Goal: Check status

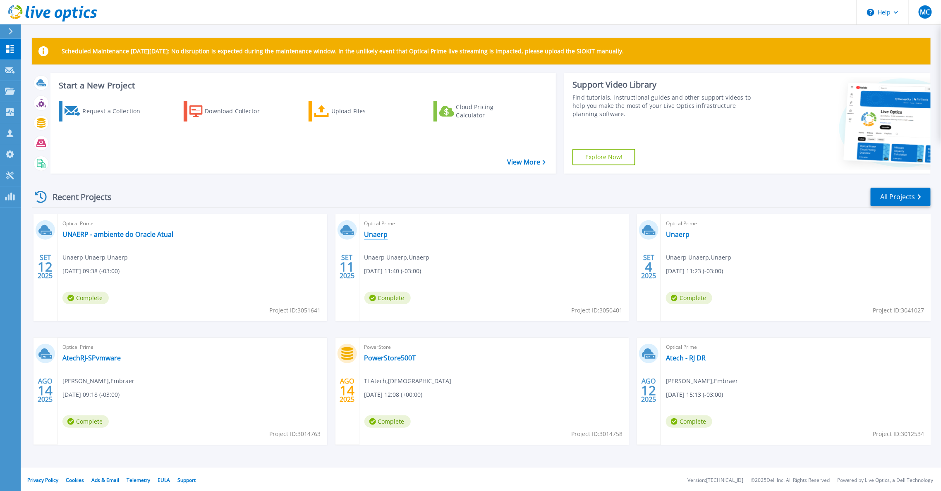
click at [376, 233] on link "Unaerp" at bounding box center [376, 234] width 24 height 8
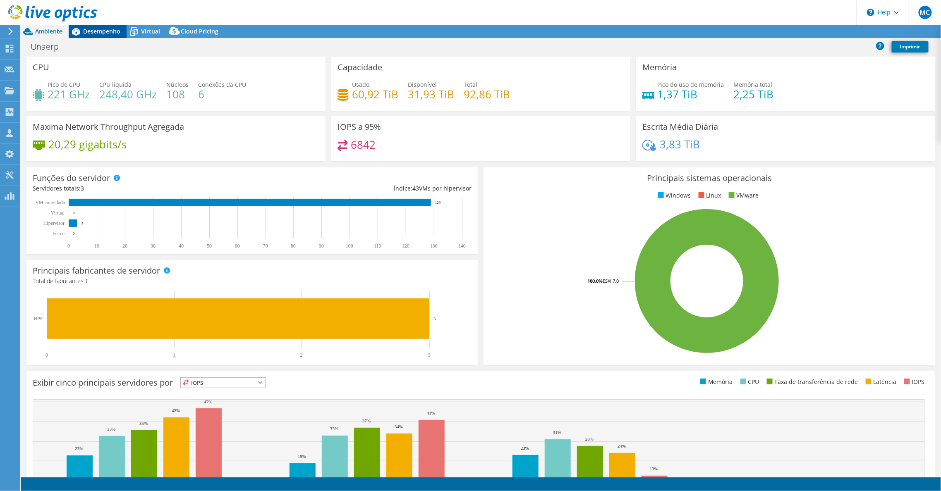
click at [114, 34] on span "Desempenho" at bounding box center [101, 31] width 37 height 8
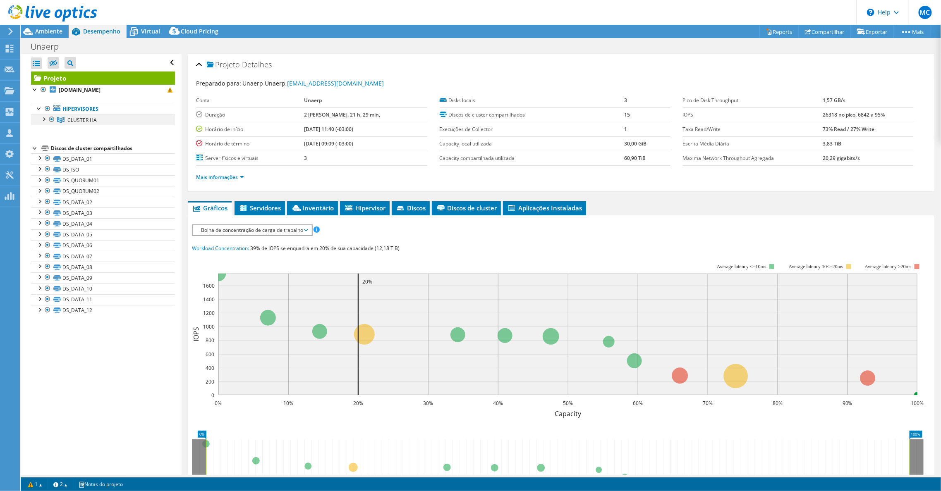
click at [42, 119] on div at bounding box center [43, 119] width 8 height 8
